Goal: Information Seeking & Learning: Learn about a topic

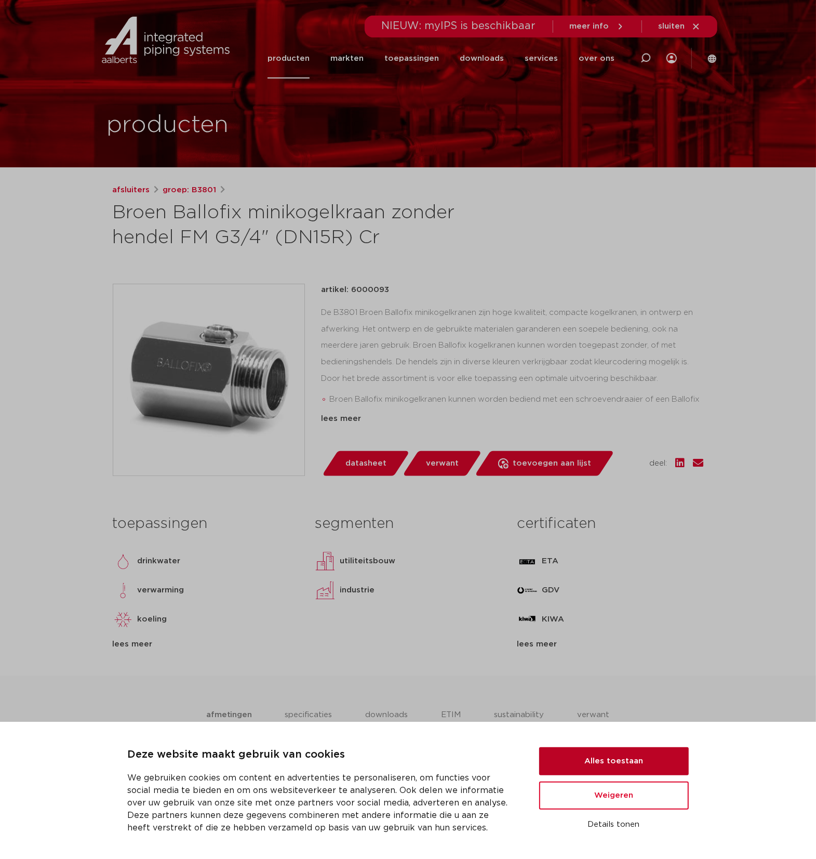
click at [570, 767] on button "Alles toestaan" at bounding box center [614, 761] width 150 height 28
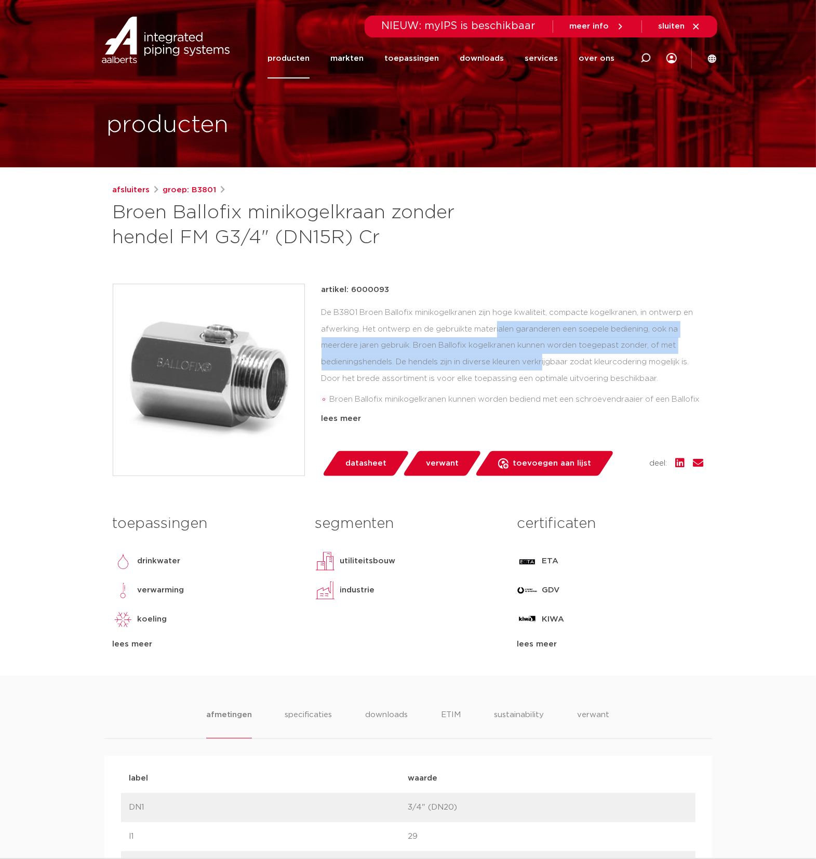
drag, startPoint x: 413, startPoint y: 328, endPoint x: 466, endPoint y: 364, distance: 63.6
click at [466, 364] on div "De B3801 Broen Ballofix minikogelkranen zijn hoge kwaliteit, compacte kogelkran…" at bounding box center [513, 357] width 382 height 104
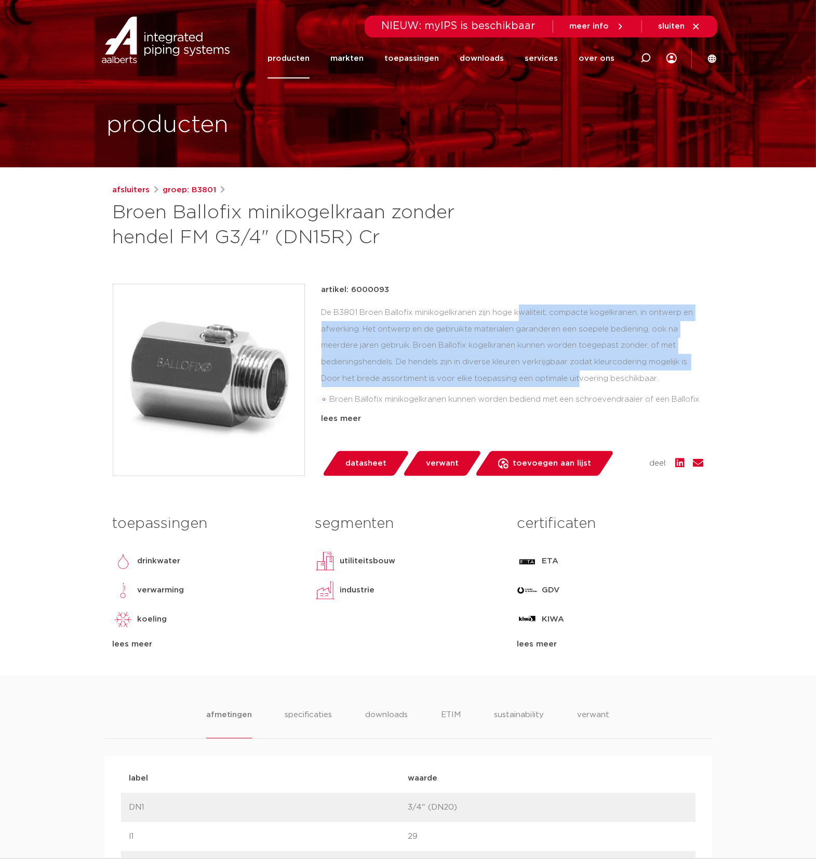
drag, startPoint x: 442, startPoint y: 313, endPoint x: 503, endPoint y: 385, distance: 93.6
click at [503, 385] on div "De B3801 Broen Ballofix minikogelkranen zijn hoge kwaliteit, compacte kogelkran…" at bounding box center [513, 357] width 382 height 104
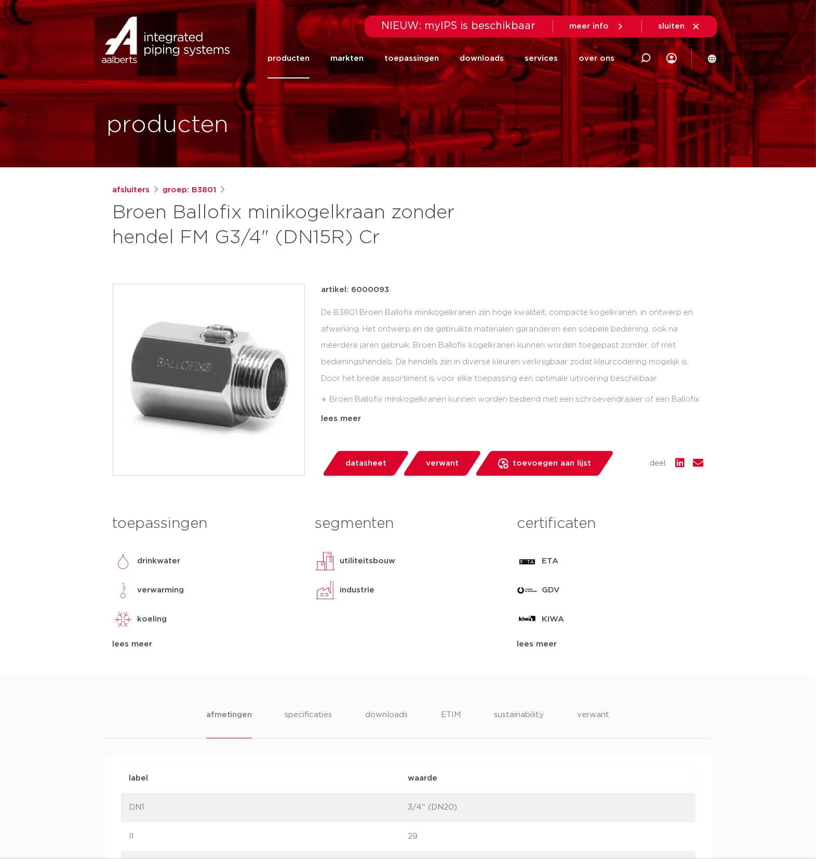
click at [351, 417] on div "lees meer" at bounding box center [513, 419] width 382 height 12
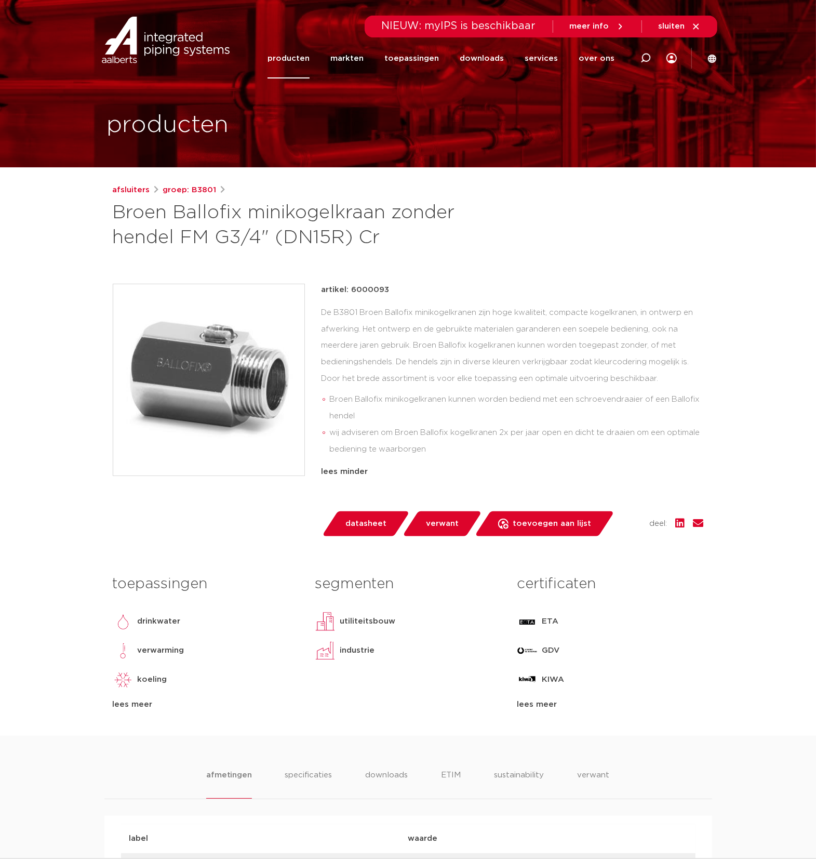
click at [443, 518] on span "verwant" at bounding box center [442, 523] width 33 height 17
